Goal: Task Accomplishment & Management: Complete application form

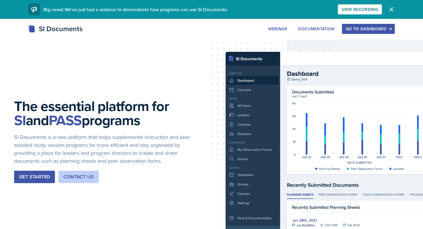
click at [357, 26] on div "Go to Dashboard" at bounding box center [368, 28] width 45 height 5
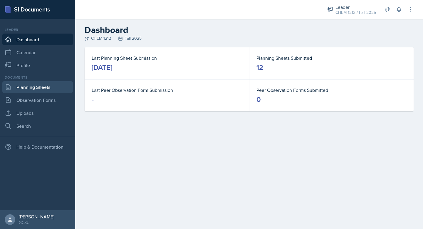
click at [35, 86] on link "Planning Sheets" at bounding box center [37, 87] width 71 height 12
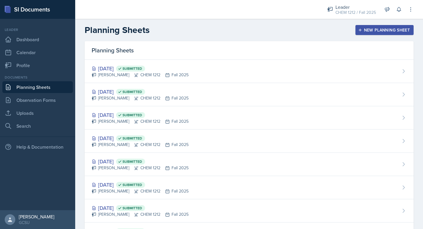
click at [369, 28] on div "New Planning Sheet" at bounding box center [385, 30] width 51 height 5
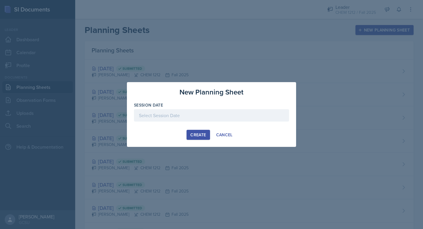
click at [198, 112] on div at bounding box center [211, 115] width 155 height 12
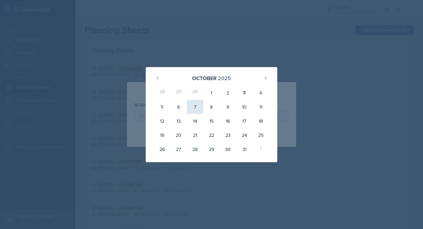
click at [196, 105] on div "7" at bounding box center [195, 107] width 16 height 14
type input "[DATE]"
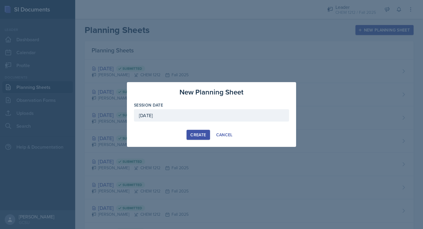
click at [193, 136] on div "Create" at bounding box center [199, 134] width 16 height 5
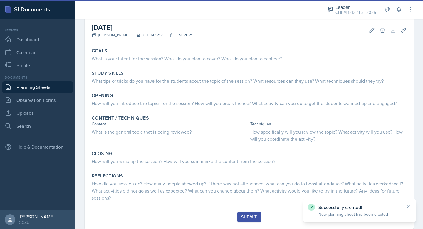
scroll to position [43, 0]
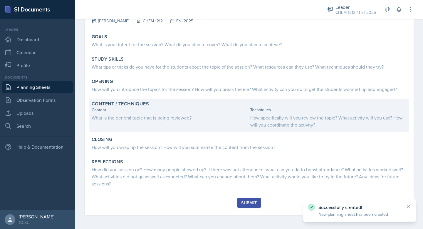
click at [136, 113] on div "Content What is the general topic that is being reviewed?" at bounding box center [170, 117] width 156 height 21
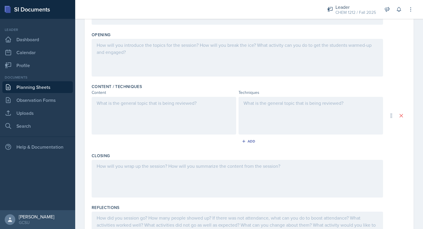
click at [136, 113] on div at bounding box center [164, 116] width 145 height 38
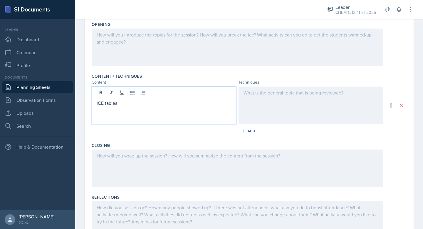
click at [270, 99] on div at bounding box center [311, 105] width 145 height 38
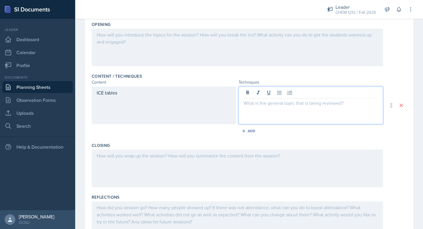
scroll to position [147, 0]
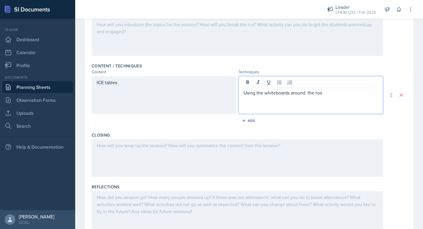
click at [307, 95] on p "Using the whiteboards around. the roo" at bounding box center [311, 92] width 135 height 7
click at [331, 94] on p "Using the whiteboards around the roo" at bounding box center [311, 92] width 135 height 7
drag, startPoint x: 356, startPoint y: 92, endPoint x: 378, endPoint y: 128, distance: 41.5
click at [378, 128] on div "Content / Techniques Content Techniques ICE tables Using the whiteboards around…" at bounding box center [249, 95] width 315 height 69
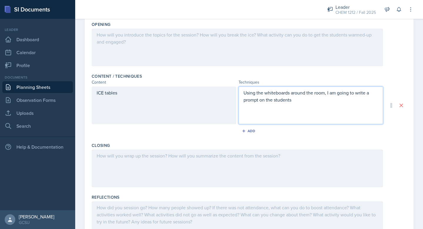
click at [253, 103] on p "Using the whiteboards around the room, I am going to write a prompt on the stud…" at bounding box center [311, 96] width 135 height 14
click at [294, 99] on p "Using the whiteboards around the room, I am going to write a question on the st…" at bounding box center [311, 96] width 135 height 14
click at [286, 101] on p "Using the whiteboards around the room, I am going to write a question on the st…" at bounding box center [311, 96] width 135 height 14
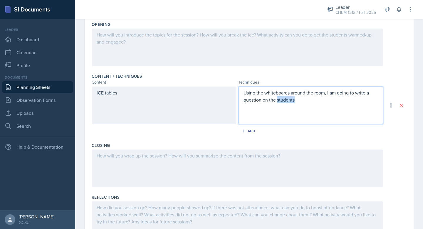
click at [286, 101] on p "Using the whiteboards around the room, I am going to write a question on the st…" at bounding box center [311, 96] width 135 height 14
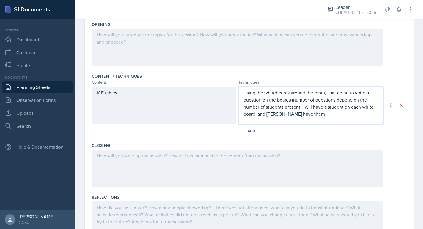
click at [272, 116] on p "Using the whiteboards around the room, I am going to write a question on the bo…" at bounding box center [311, 103] width 135 height 28
click at [303, 118] on div "Using the whiteboards around the room, I am going to write a question on the bo…" at bounding box center [311, 105] width 145 height 38
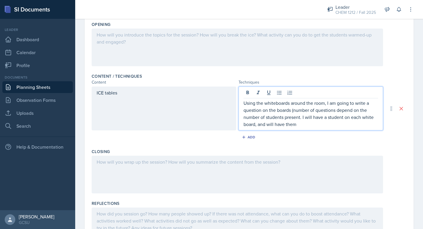
scroll to position [147, 0]
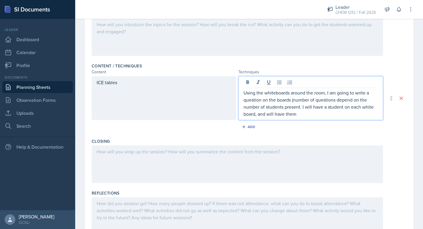
click at [303, 115] on p "Using the whiteboards around the room, I am going to write a question on the bo…" at bounding box center [311, 103] width 135 height 28
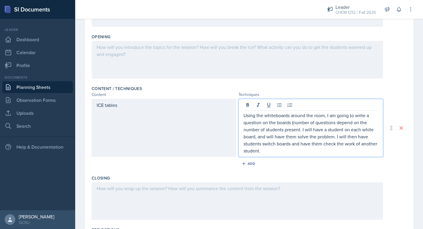
click at [168, 58] on div at bounding box center [238, 60] width 292 height 38
